Goal: Download file/media

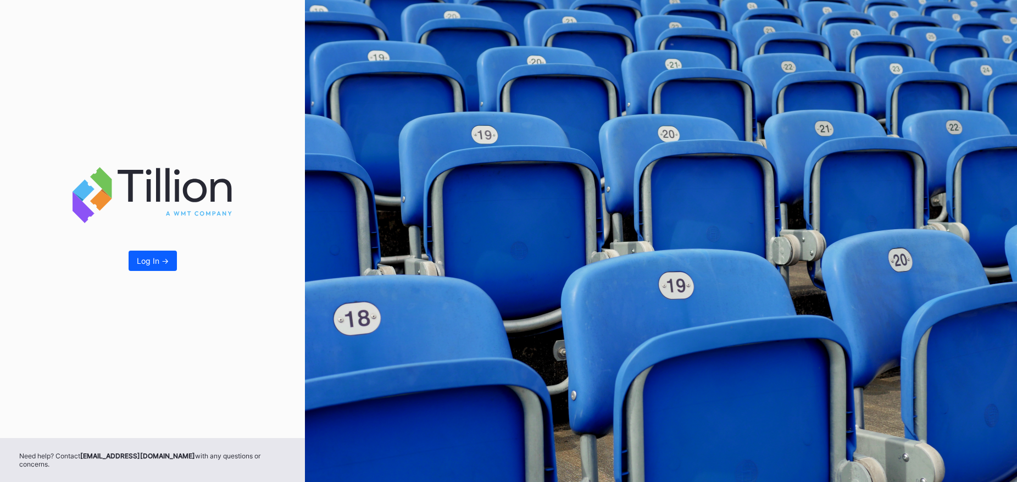
click at [159, 265] on div "Log In ->" at bounding box center [153, 260] width 32 height 9
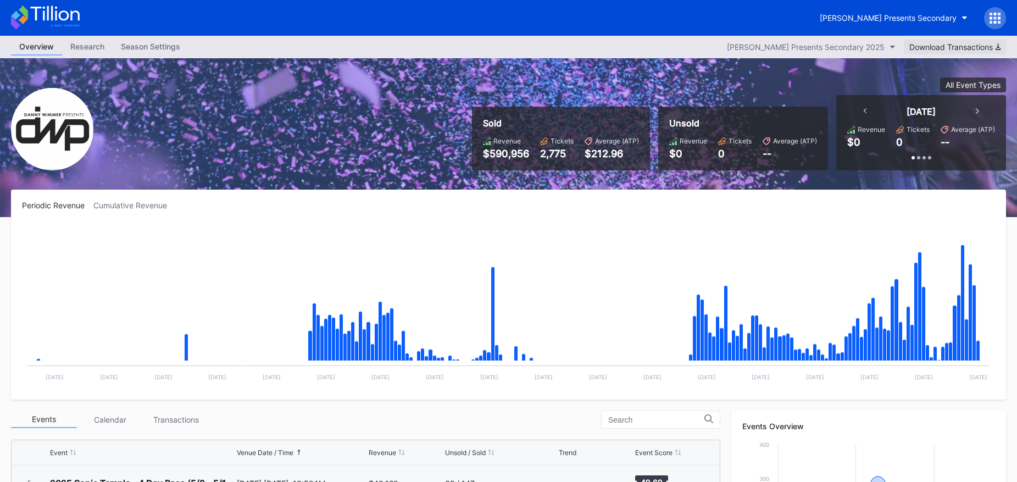
click at [973, 47] on div "Download Transactions" at bounding box center [955, 46] width 91 height 9
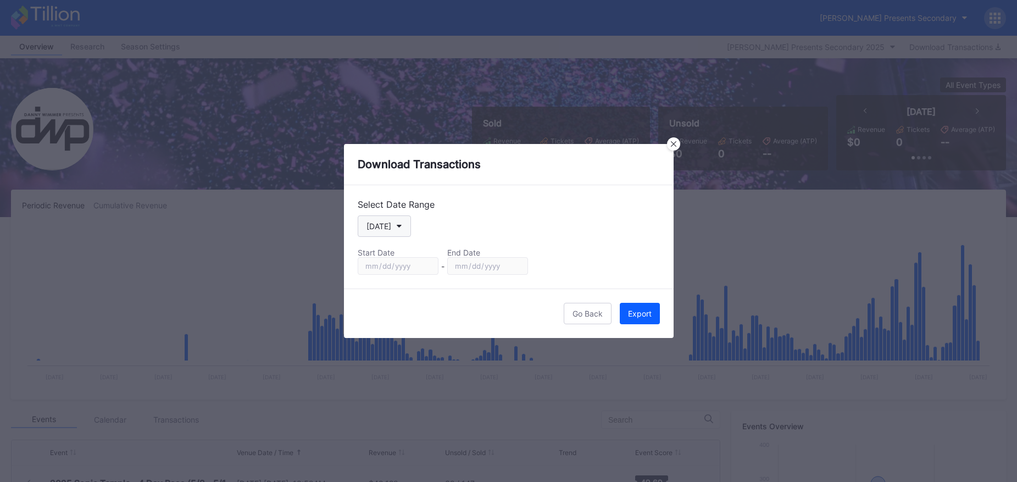
click at [393, 225] on button "[DATE]" at bounding box center [384, 225] width 53 height 21
click at [392, 353] on div "Custom" at bounding box center [390, 358] width 64 height 20
click at [389, 259] on input "[DATE]" at bounding box center [398, 266] width 81 height 18
click at [424, 265] on input "[DATE]" at bounding box center [398, 266] width 81 height 18
type input "[DATE]"
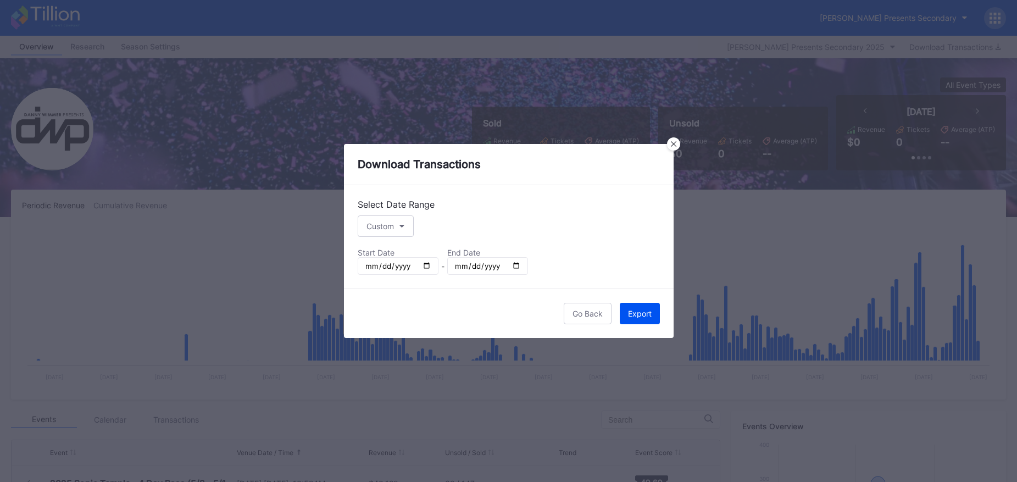
click at [636, 311] on div "Export" at bounding box center [640, 313] width 24 height 9
